Goal: Check status: Check status

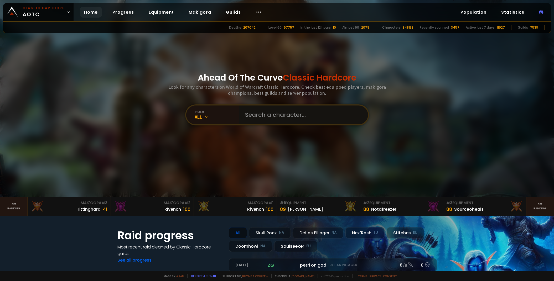
click at [284, 118] on input "text" at bounding box center [302, 115] width 120 height 19
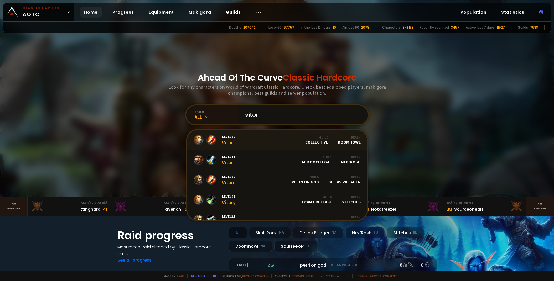
type input "vitor"
click at [259, 142] on link "Level 60 Vitor Guild Collective Realm Doomhowl" at bounding box center [277, 140] width 180 height 20
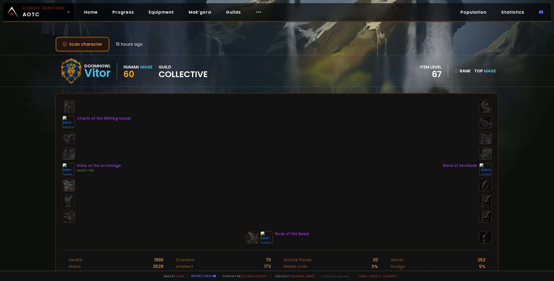
click at [93, 44] on button "Scan character" at bounding box center [82, 44] width 54 height 15
click at [271, 55] on div "Doomhowl Vitor Human Mage 60 guild Collective item level 67 rank 5091 Top Mage …" at bounding box center [276, 71] width 443 height 32
click at [281, 68] on div "Doomhowl Vitor Human Mage 60 guild Collective item level 67 rank 5091 Top Mage …" at bounding box center [276, 71] width 443 height 32
click at [92, 46] on button "Scan character" at bounding box center [82, 44] width 54 height 15
click at [93, 44] on button "Scan character" at bounding box center [82, 44] width 54 height 15
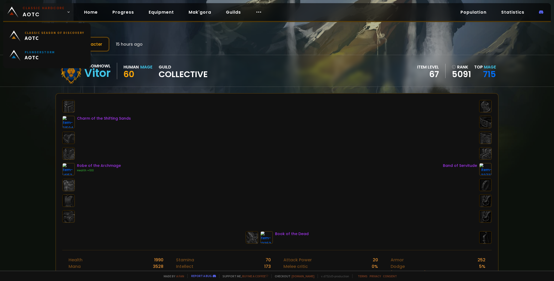
click at [28, 12] on span "Classic Hardcore AOTC" at bounding box center [44, 12] width 42 height 13
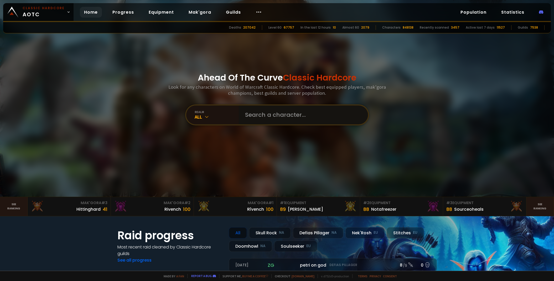
click at [268, 108] on input "text" at bounding box center [302, 115] width 120 height 19
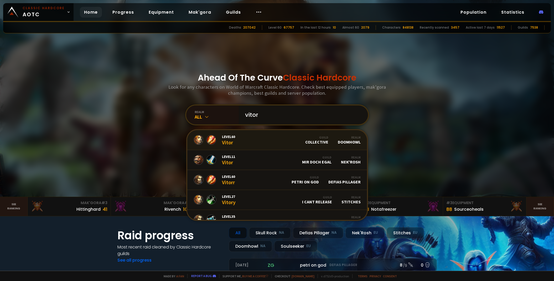
type input "vitor"
click at [241, 140] on link "Level 60 Vitor Guild Collective Realm Doomhowl" at bounding box center [277, 140] width 180 height 20
